Goal: Task Accomplishment & Management: Manage account settings

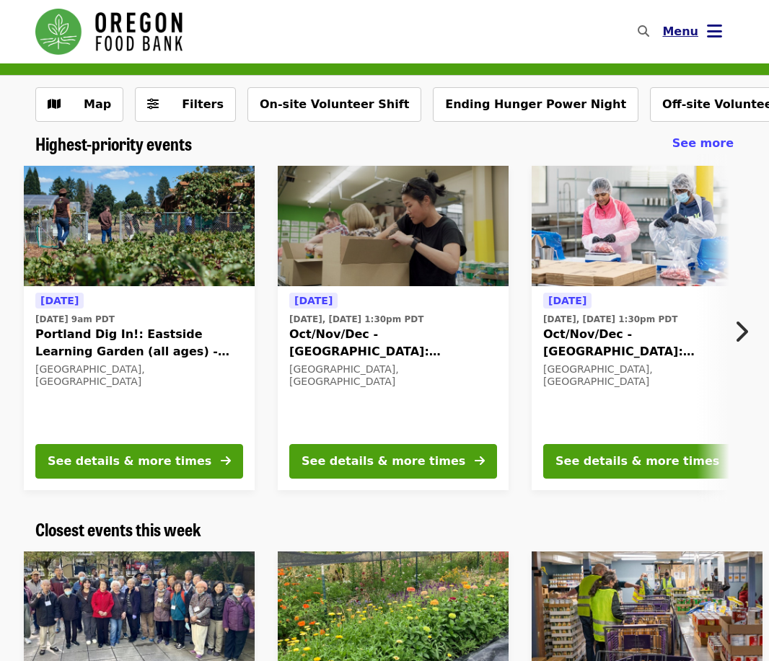
click at [700, 37] on button "Menu" at bounding box center [692, 31] width 83 height 35
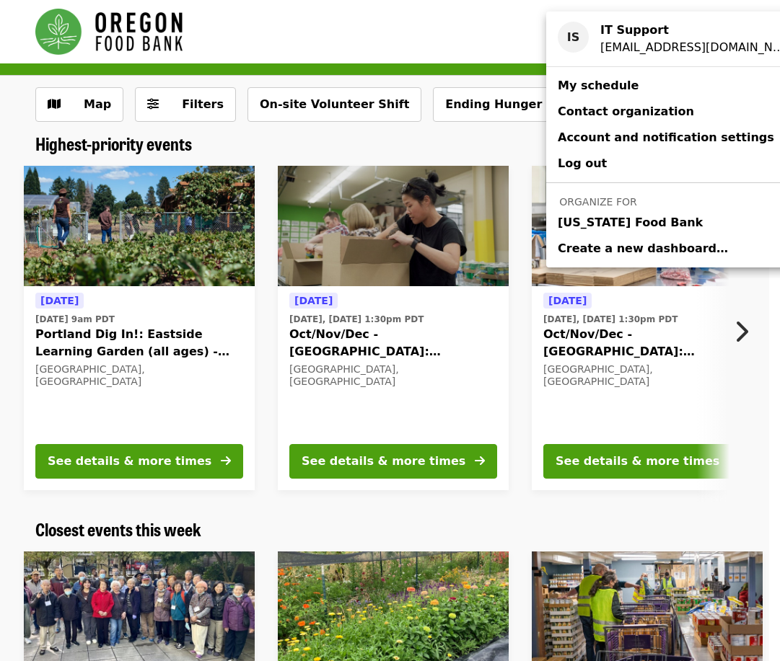
click at [676, 216] on link "[US_STATE] Food Bank" at bounding box center [680, 223] width 268 height 26
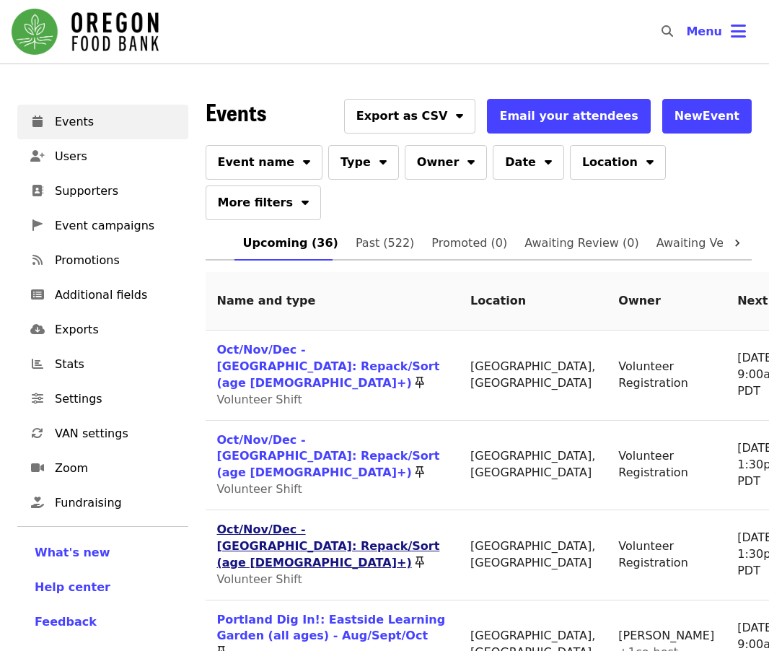
click at [265, 522] on link "Oct/Nov/Dec - [GEOGRAPHIC_DATA]: Repack/Sort (age [DEMOGRAPHIC_DATA]+)" at bounding box center [328, 545] width 223 height 47
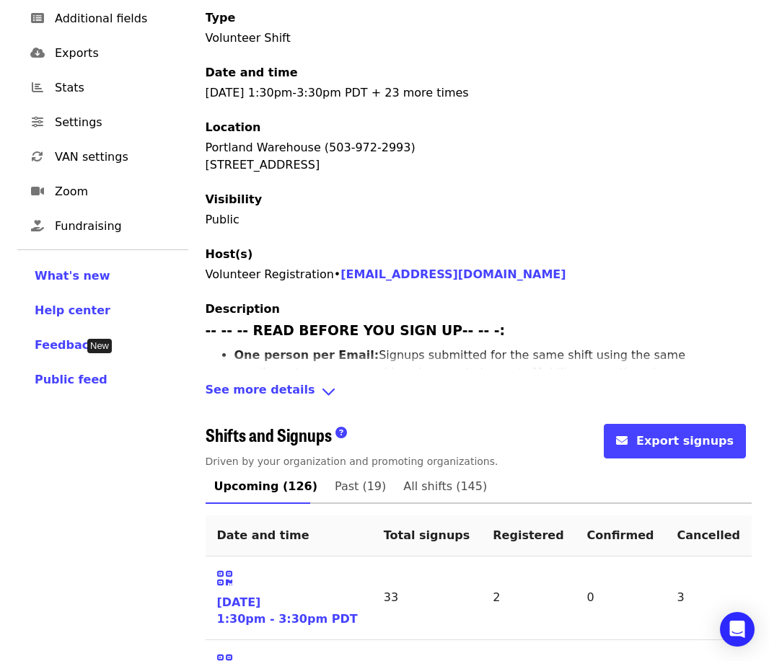
scroll to position [289, 0]
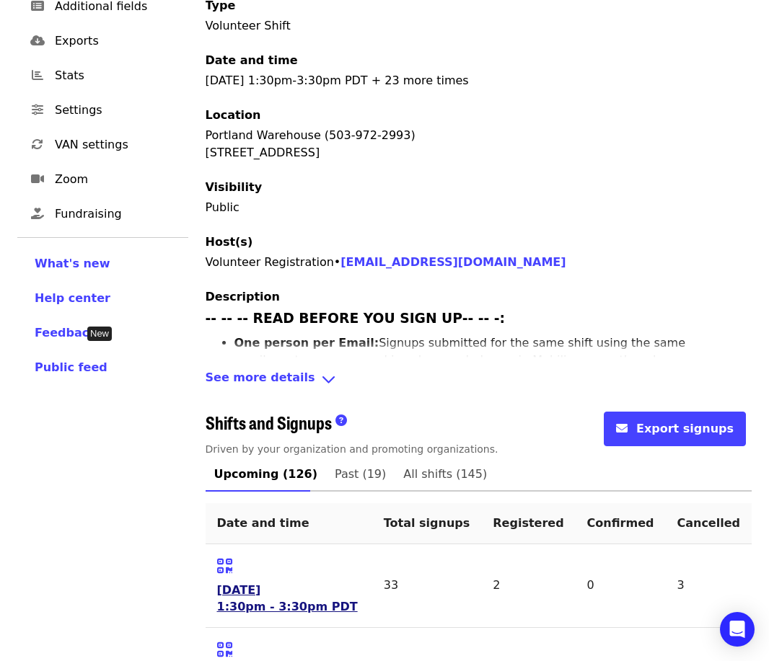
click at [252, 583] on link "[DATE] 1:30pm - 3:30pm PDT" at bounding box center [287, 599] width 141 height 33
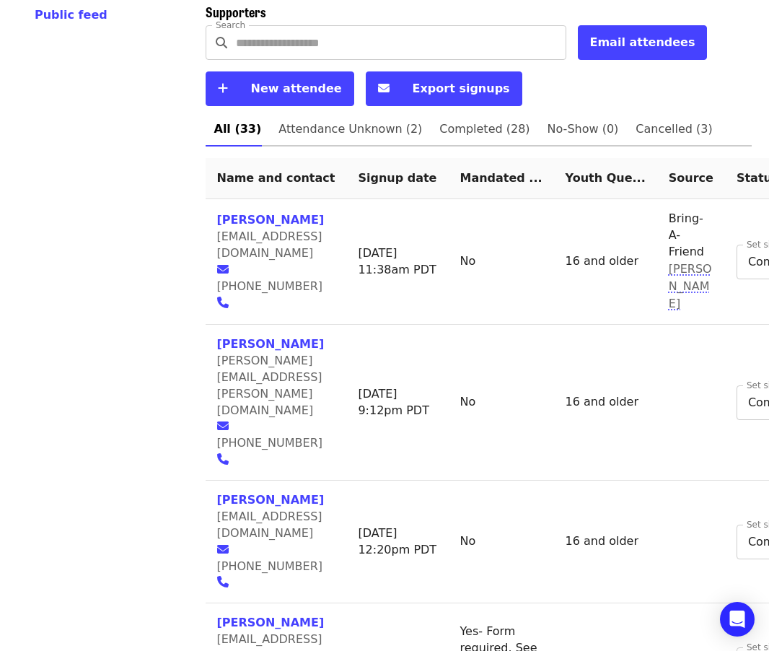
scroll to position [649, 0]
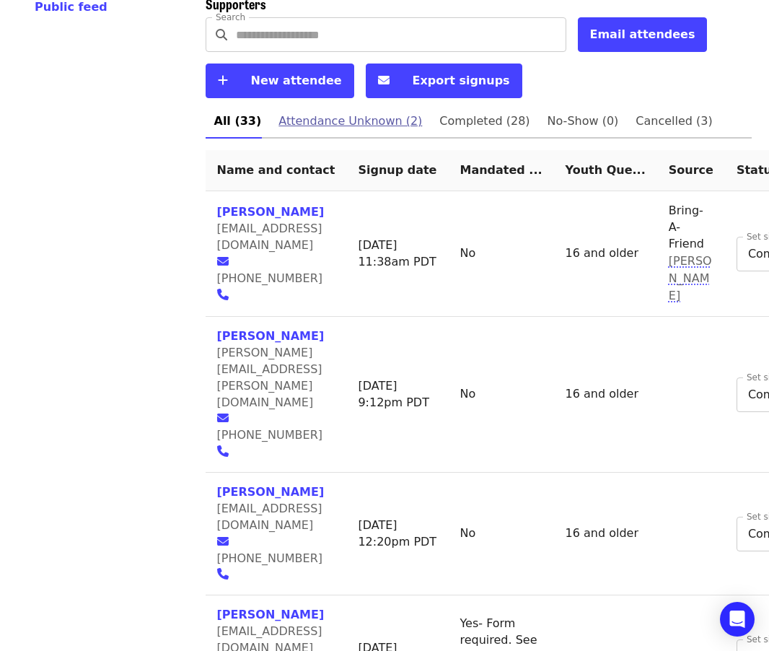
click at [371, 111] on span "Attendance Unknown (2)" at bounding box center [350, 121] width 144 height 20
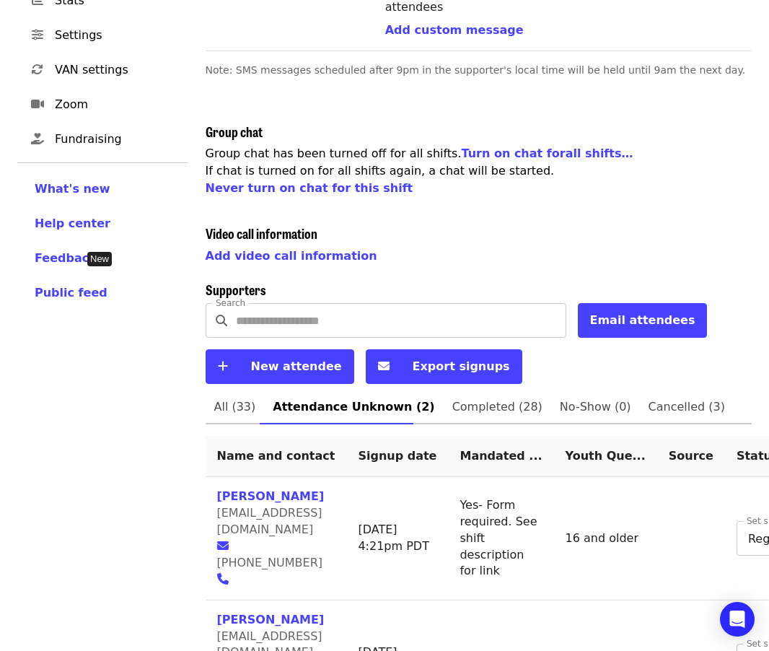
scroll to position [353, 0]
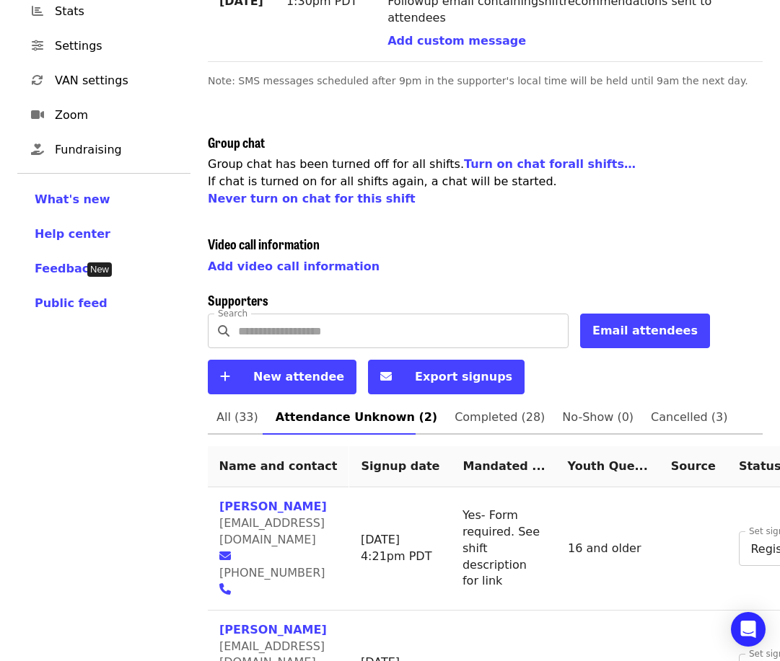
click at [692, 581] on body "Skip to content ​ Menu Events Users Supporters Event campaigns Promotions Addit…" at bounding box center [390, 200] width 780 height 1106
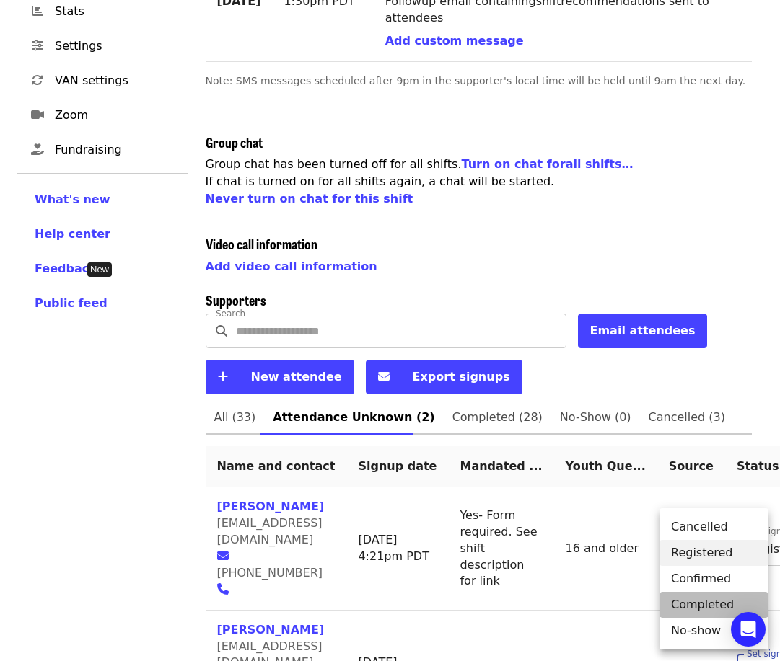
click at [700, 603] on li "Completed" at bounding box center [713, 605] width 109 height 26
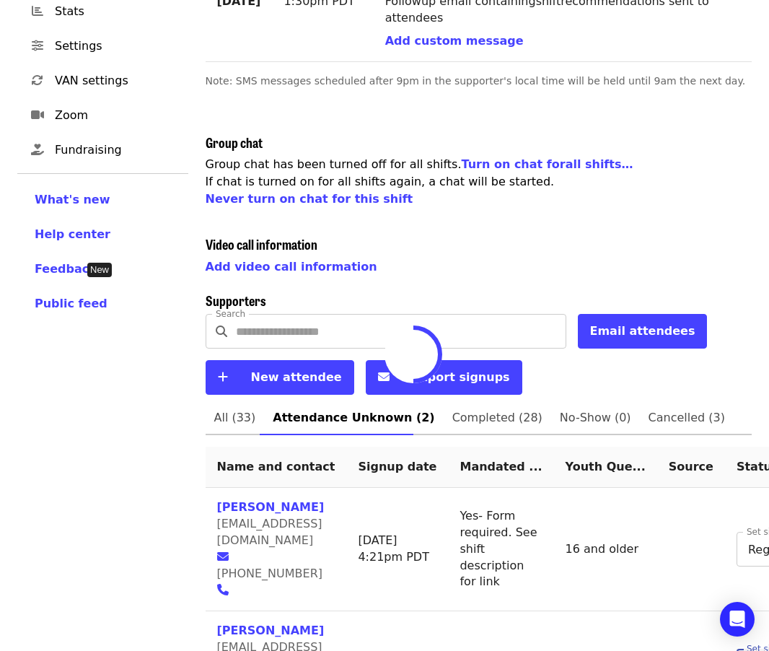
type input "*"
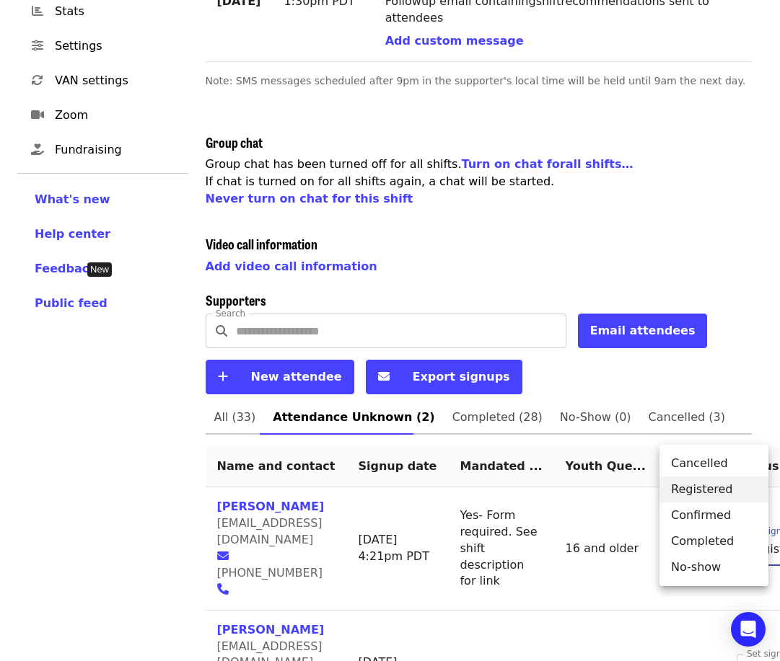
click at [705, 493] on body "Skip to content ​ Menu Events Users Supporters Event campaigns Promotions Addit…" at bounding box center [390, 200] width 780 height 1106
click at [701, 562] on li "No-show" at bounding box center [713, 568] width 109 height 26
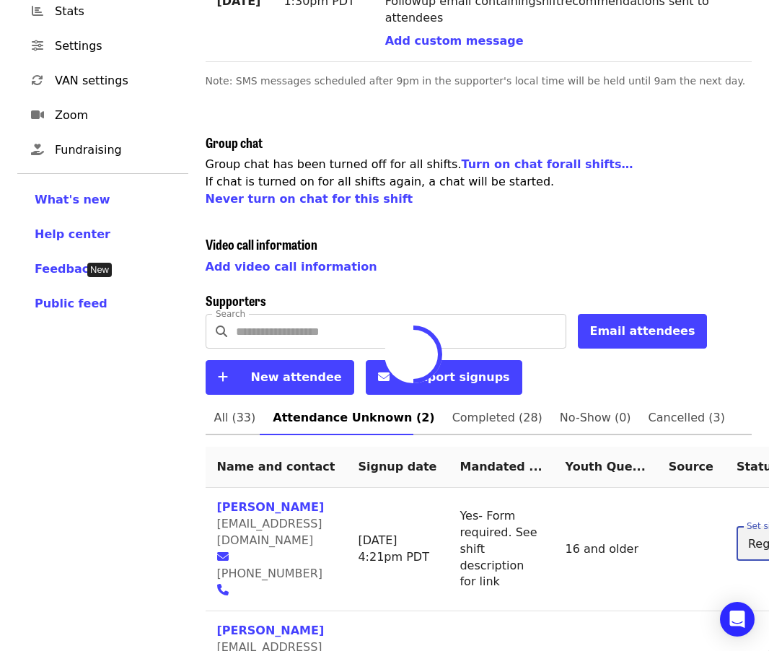
type input "*"
click at [491, 408] on span "Completed (28)" at bounding box center [497, 418] width 90 height 20
